Goal: Task Accomplishment & Management: Use online tool/utility

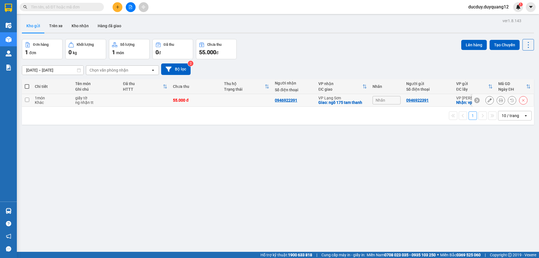
click at [27, 100] on input "checkbox" at bounding box center [27, 100] width 4 height 4
checkbox input "true"
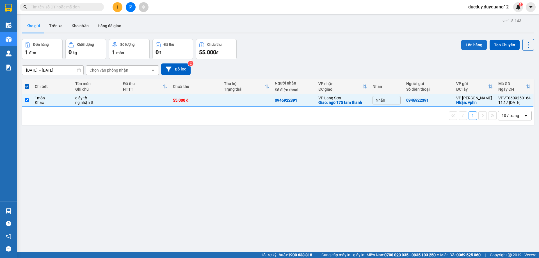
click at [466, 44] on button "Lên hàng" at bounding box center [475, 45] width 26 height 10
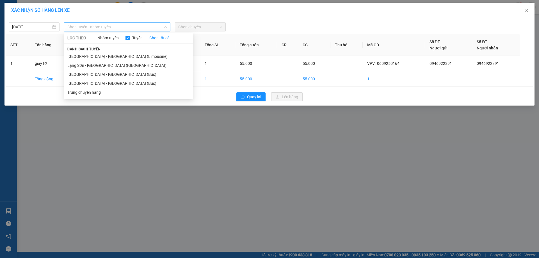
click at [113, 25] on span "Chọn tuyến - nhóm tuyến" at bounding box center [117, 27] width 100 height 8
click at [96, 55] on li "[GEOGRAPHIC_DATA] - [GEOGRAPHIC_DATA] (Limousine)" at bounding box center [128, 56] width 129 height 9
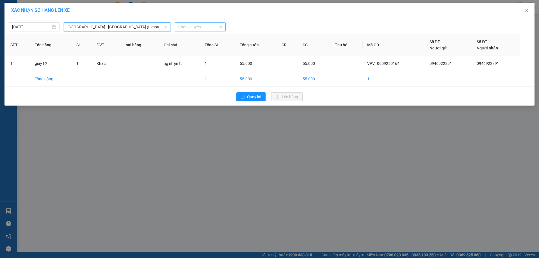
click at [207, 25] on span "Chọn chuyến" at bounding box center [200, 27] width 44 height 8
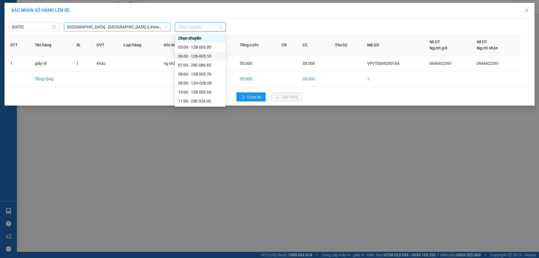
click at [111, 28] on span "[GEOGRAPHIC_DATA] - [GEOGRAPHIC_DATA] (Limousine)" at bounding box center [117, 27] width 100 height 8
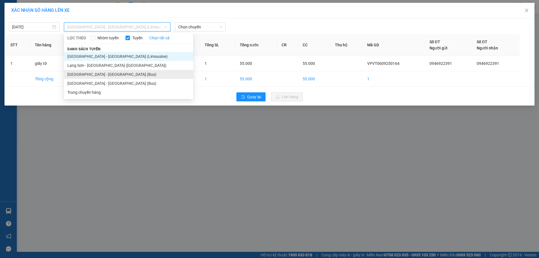
click at [93, 72] on li "[GEOGRAPHIC_DATA] - [GEOGRAPHIC_DATA] (Bus)" at bounding box center [128, 74] width 129 height 9
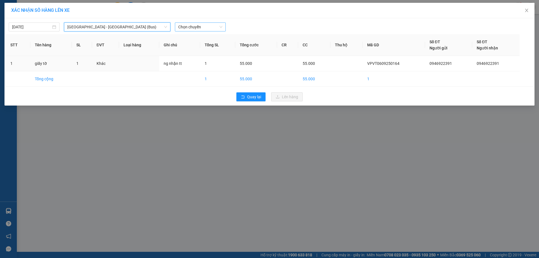
click at [191, 29] on span "Chọn chuyến" at bounding box center [200, 27] width 44 height 8
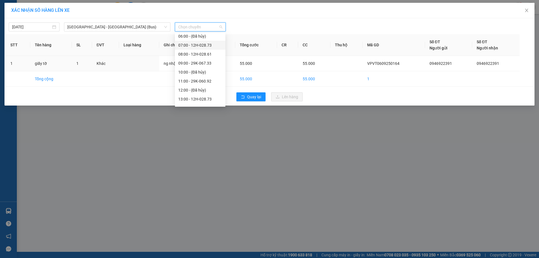
scroll to position [28, 0]
drag, startPoint x: 203, startPoint y: 56, endPoint x: 206, endPoint y: 74, distance: 18.2
click at [206, 74] on div "Chọn chuyến 05:00 - 29E-340.06 06:00 - (Đã hủy) 07:00 - 12H-028.73 08:00 - 12H-…" at bounding box center [200, 82] width 51 height 153
click at [206, 74] on div "11:00 - 29K-060.92" at bounding box center [200, 73] width 44 height 6
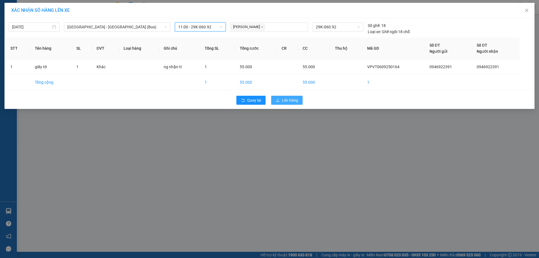
click at [295, 97] on span "Lên hàng" at bounding box center [290, 100] width 16 height 6
